Goal: Navigation & Orientation: Find specific page/section

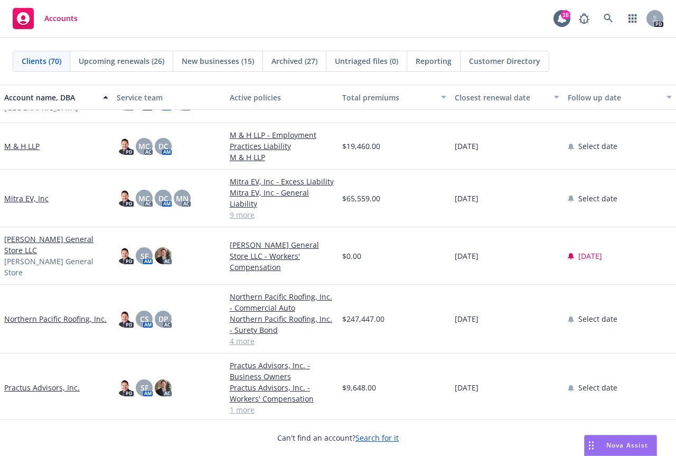
scroll to position [1848, 0]
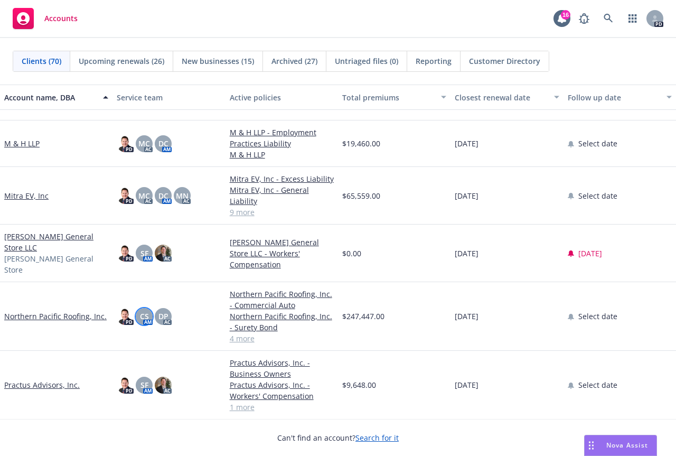
click at [143, 311] on span "CS" at bounding box center [144, 316] width 9 height 11
